Goal: Task Accomplishment & Management: Use online tool/utility

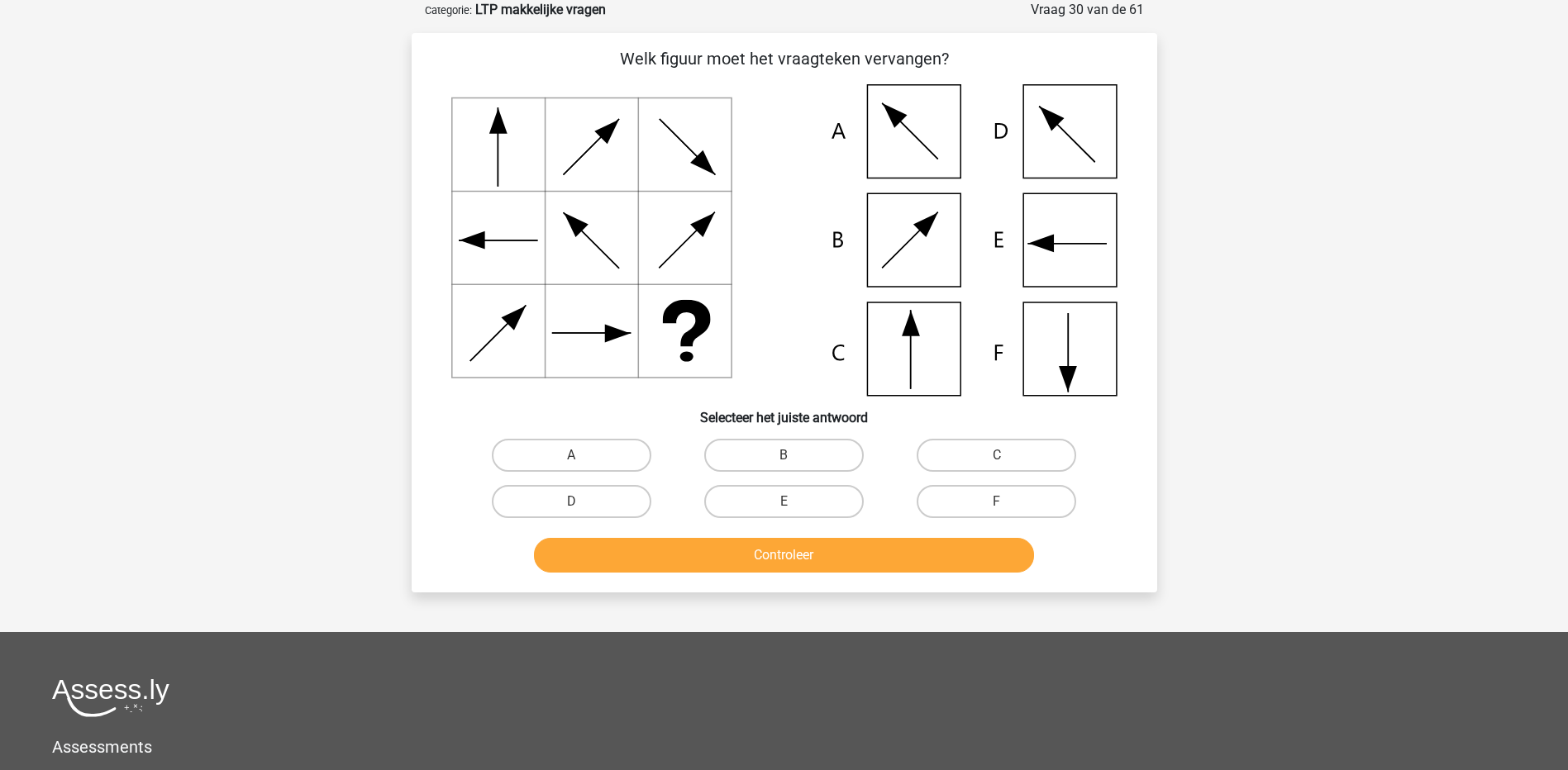
scroll to position [82, 0]
click at [989, 495] on label "F" at bounding box center [997, 502] width 160 height 33
click at [997, 502] on input "F" at bounding box center [1002, 507] width 10 height 10
radio input "true"
click at [959, 556] on button "Controleer" at bounding box center [784, 556] width 500 height 35
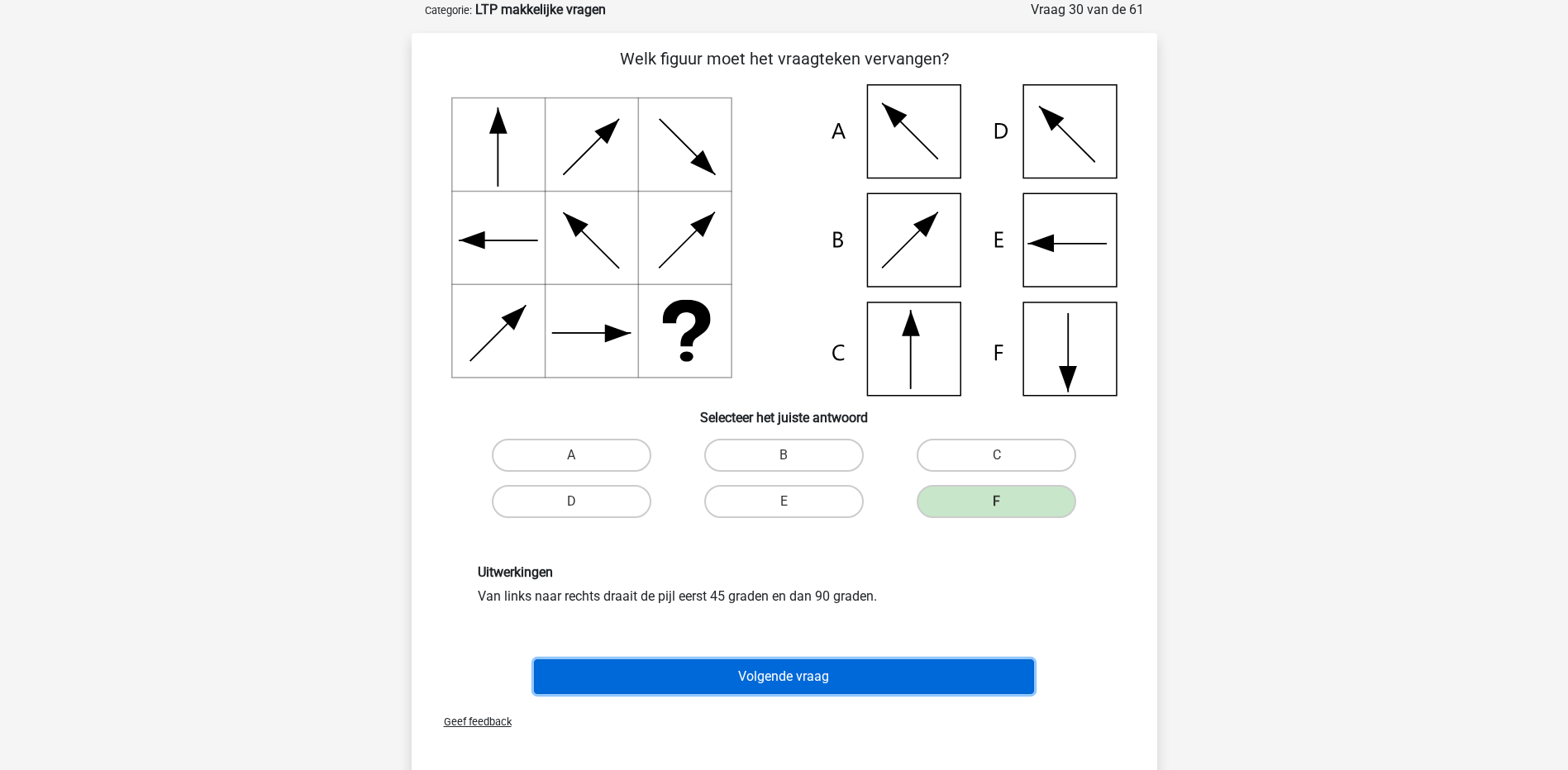
click at [912, 668] on button "Volgende vraag" at bounding box center [784, 677] width 500 height 35
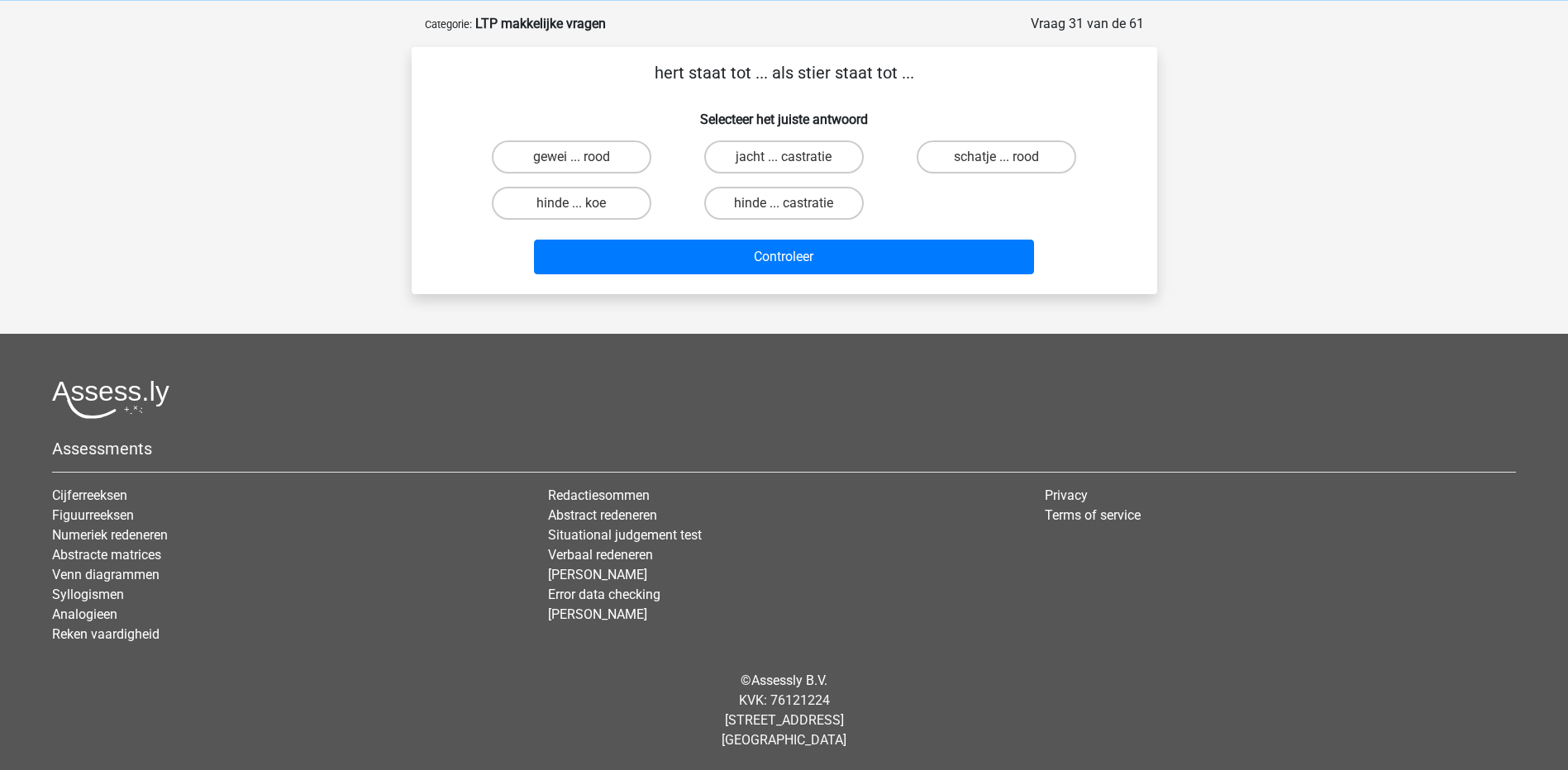
scroll to position [69, 0]
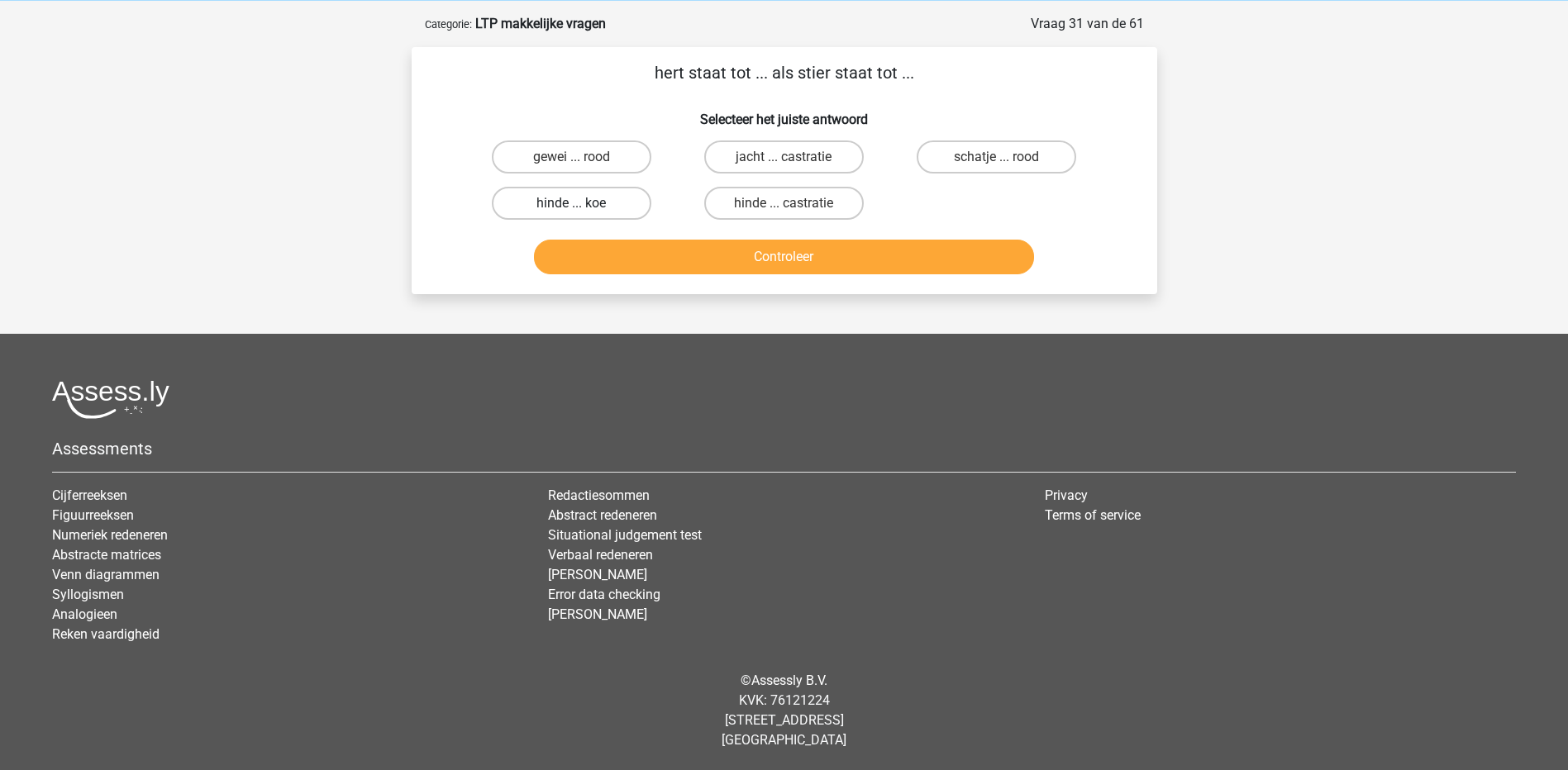
click at [622, 201] on label "hinde ... koe" at bounding box center [572, 203] width 160 height 33
click at [582, 203] on input "hinde ... koe" at bounding box center [576, 208] width 10 height 10
radio input "true"
click at [708, 264] on button "Controleer" at bounding box center [784, 257] width 500 height 35
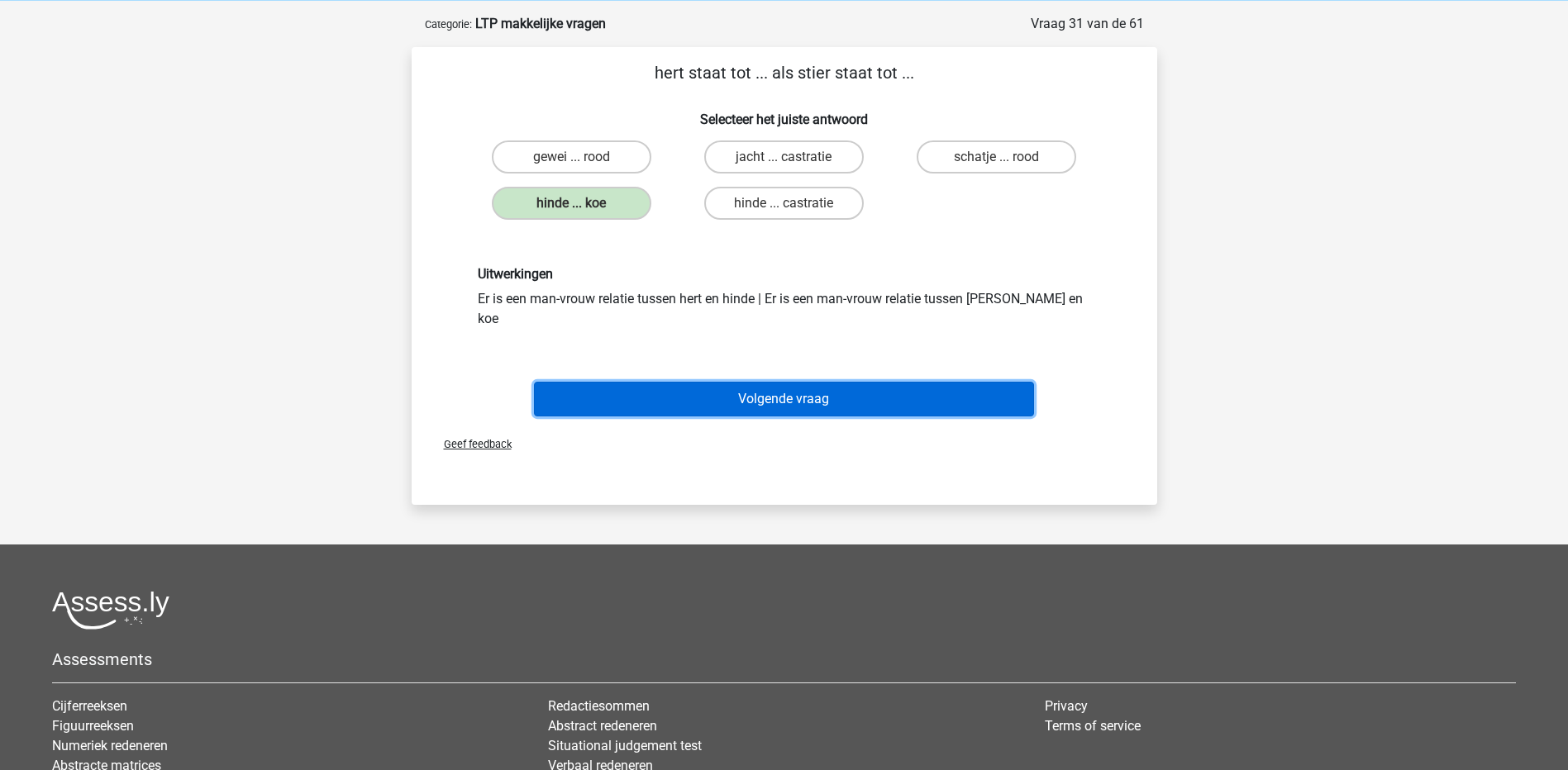
click at [779, 382] on button "Volgende vraag" at bounding box center [784, 399] width 500 height 35
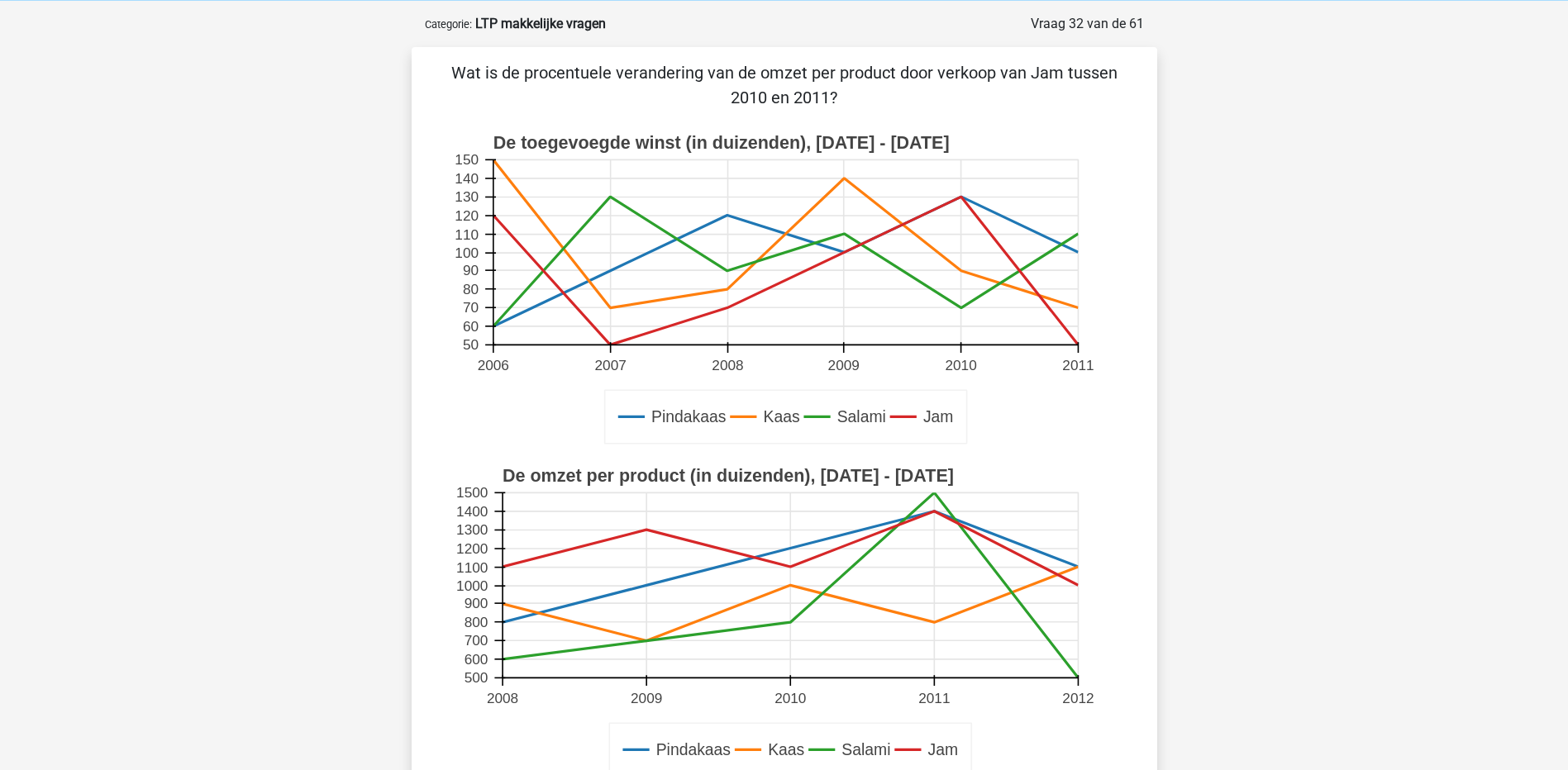
scroll to position [82, 0]
